Goal: Task Accomplishment & Management: Use online tool/utility

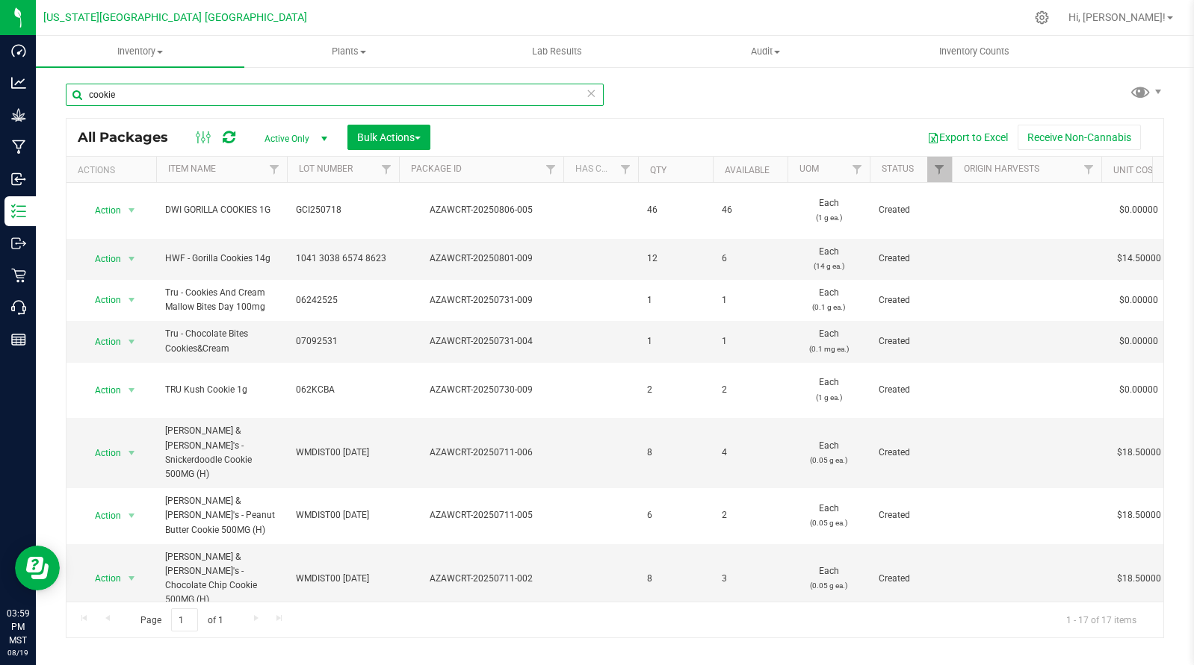
scroll to position [290, 0]
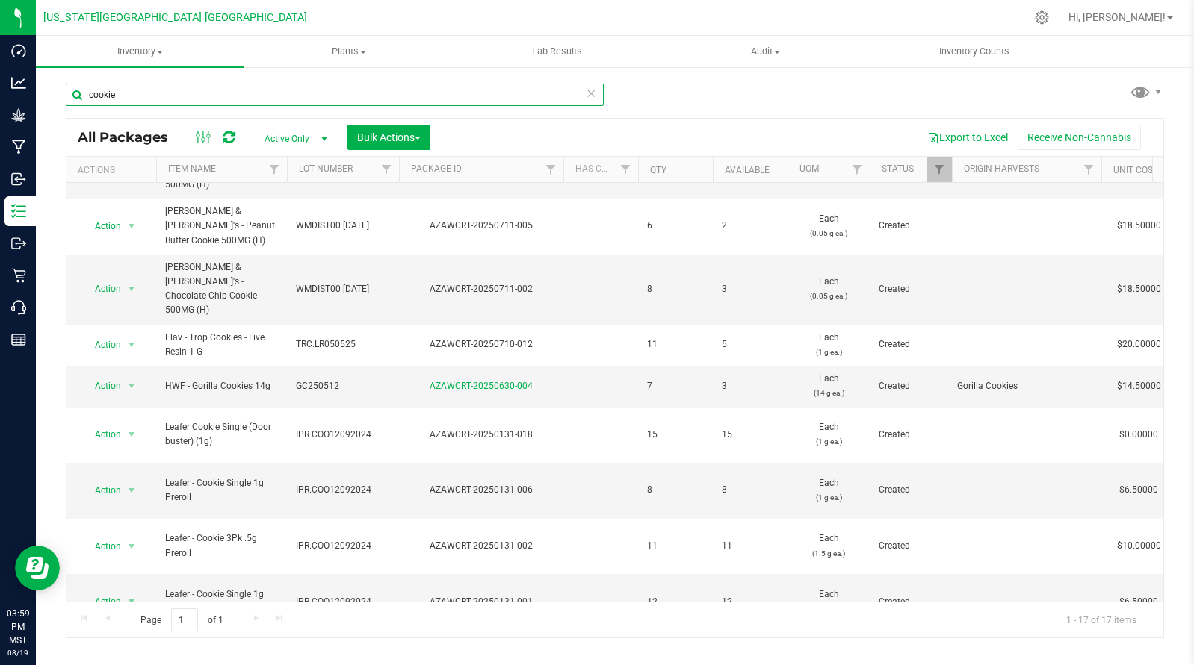
drag, startPoint x: 0, startPoint y: 0, endPoint x: 58, endPoint y: 84, distance: 101.5
click at [55, 87] on div "cookie All Packages Active Only Active Only Lab Samples Locked All Bulk Actions…" at bounding box center [615, 294] width 1158 height 456
type input "mellow"
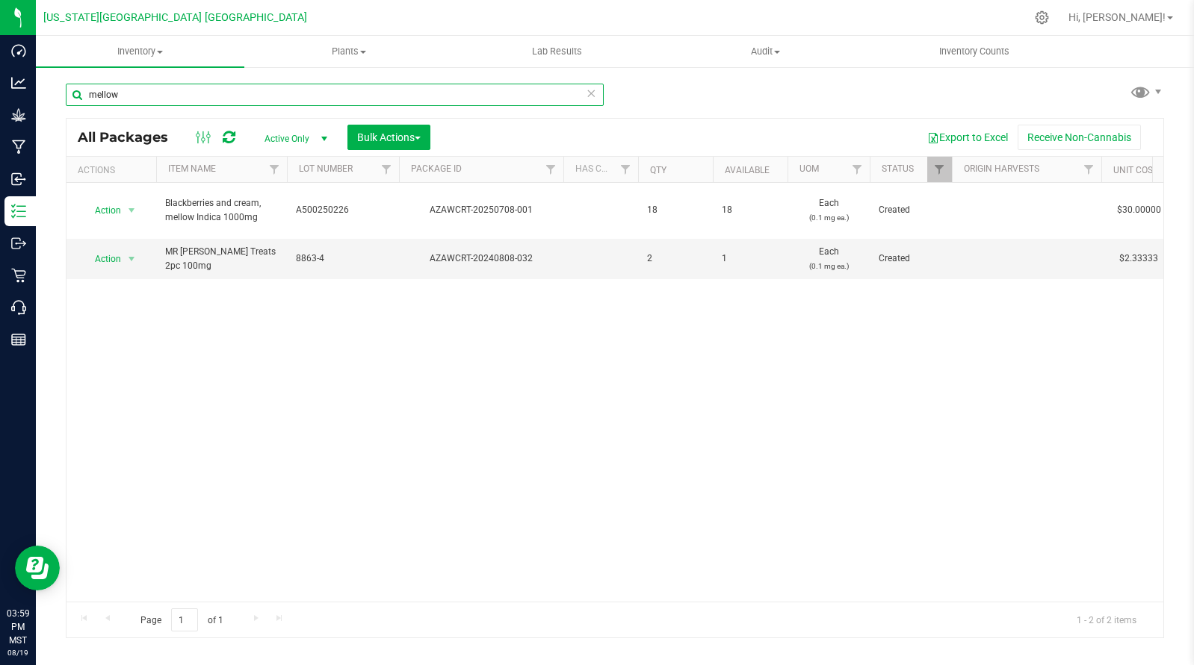
drag, startPoint x: 143, startPoint y: 97, endPoint x: 40, endPoint y: 96, distance: 103.8
click at [40, 96] on div "mellow All Packages Active Only Active Only Lab Samples Locked All Bulk Actions…" at bounding box center [615, 294] width 1158 height 456
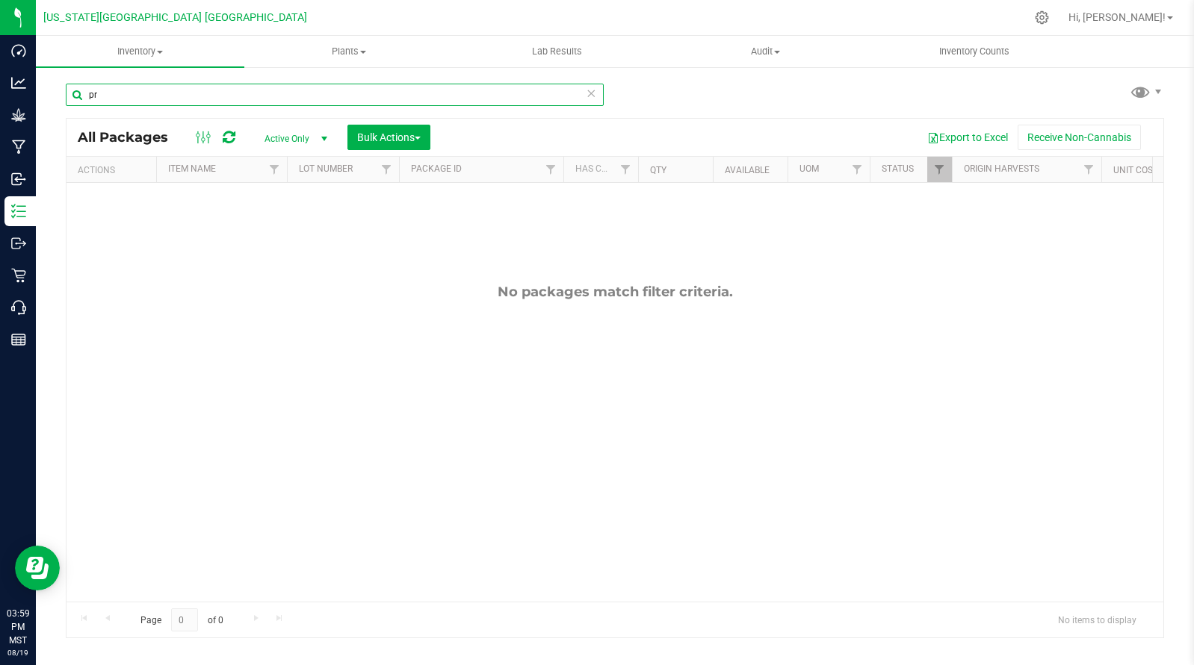
type input "p"
type input "mixed"
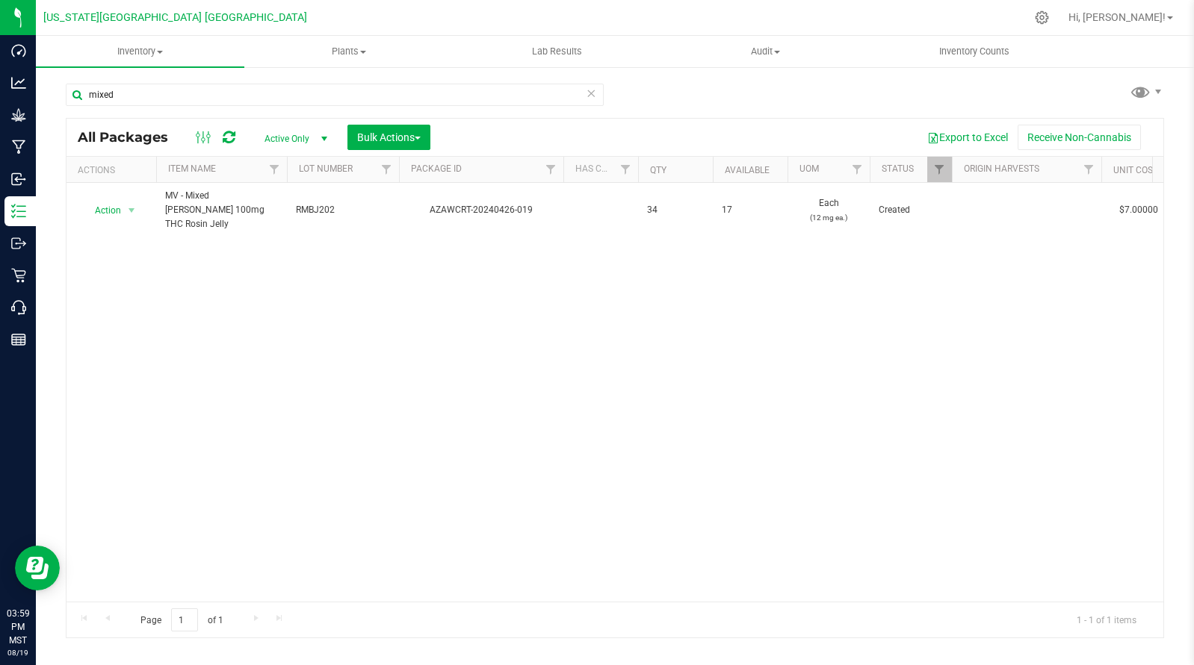
scroll to position [0, 232]
